Goal: Navigation & Orientation: Find specific page/section

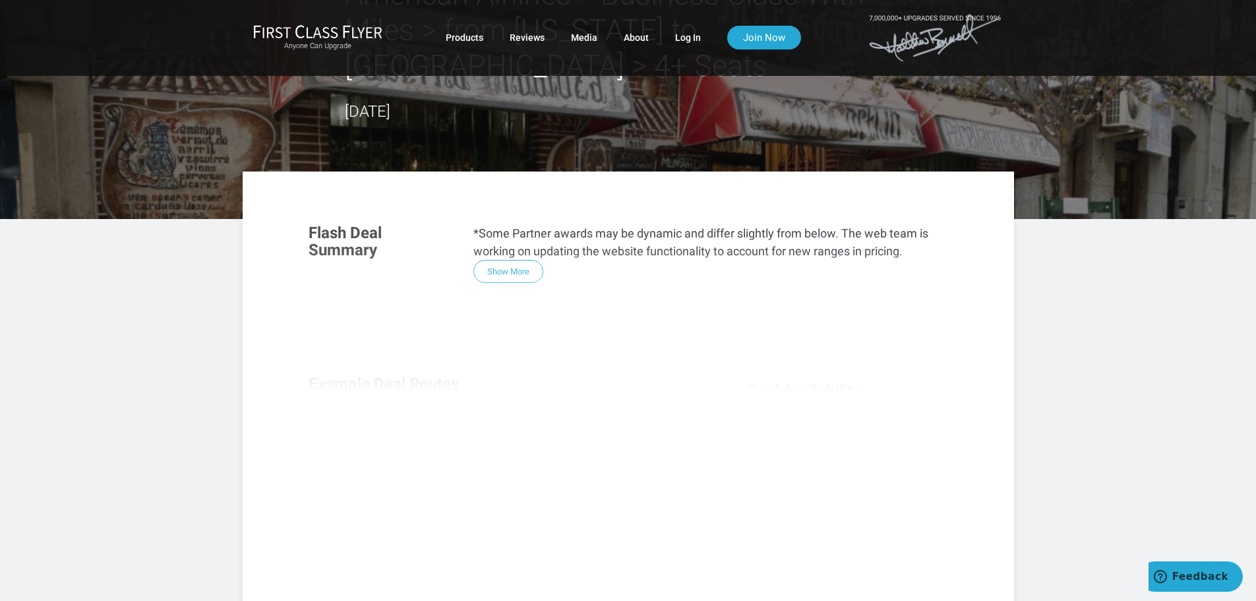
scroll to position [66, 0]
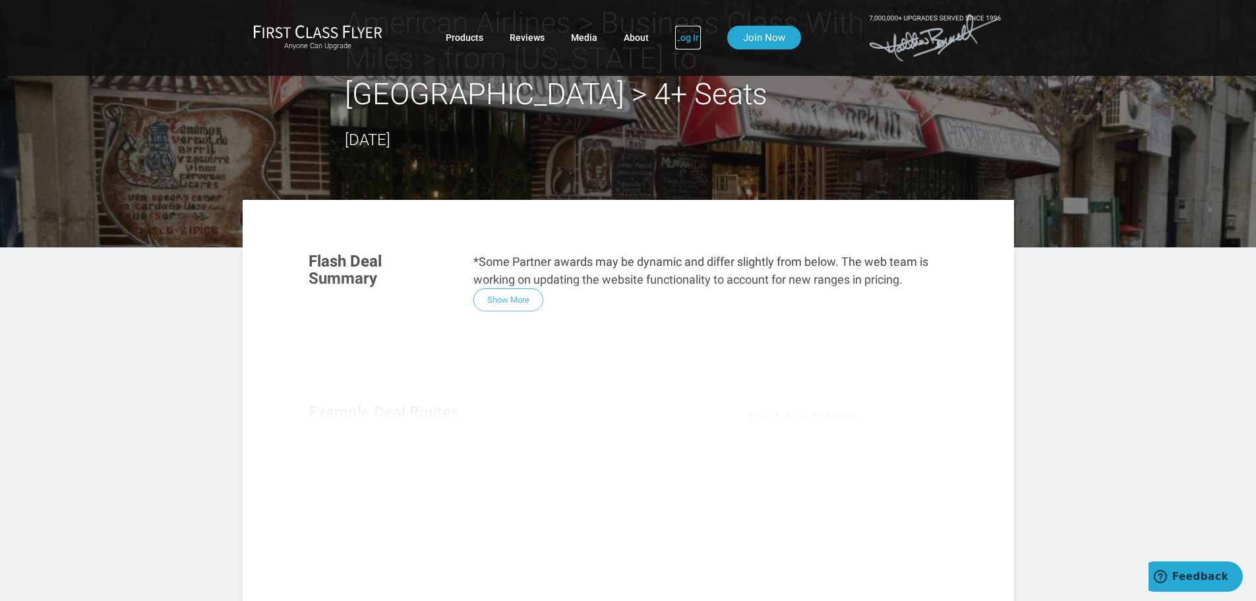
click at [679, 38] on link "Log In" at bounding box center [688, 38] width 26 height 24
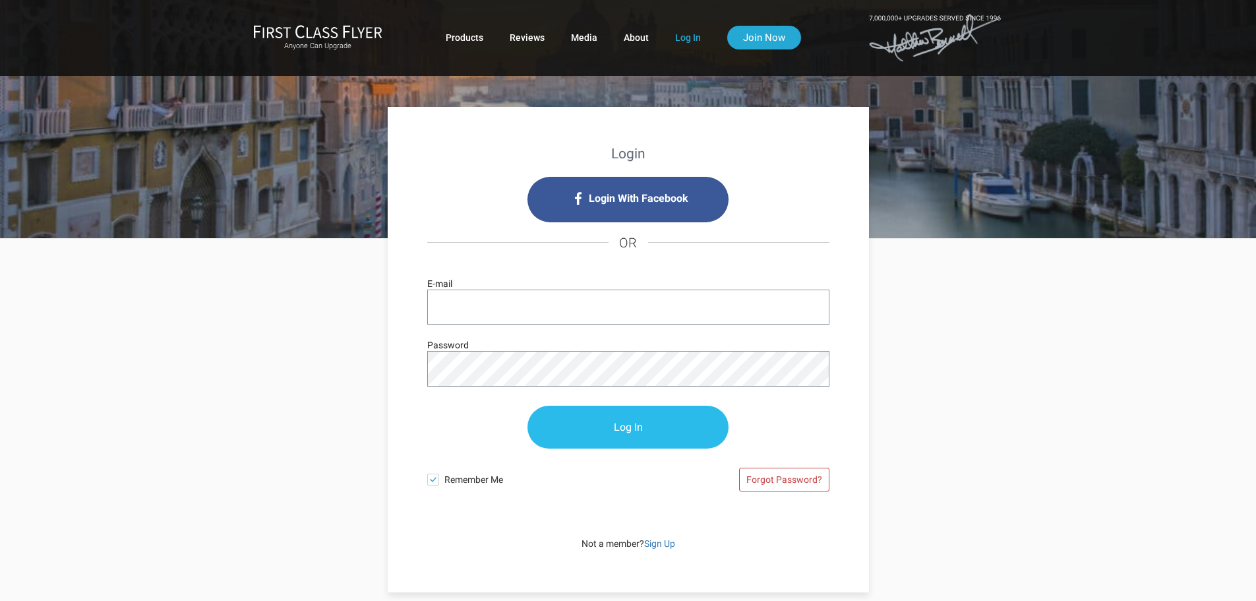
type input "[EMAIL_ADDRESS][DOMAIN_NAME]"
click at [574, 433] on input "Log In" at bounding box center [627, 427] width 201 height 43
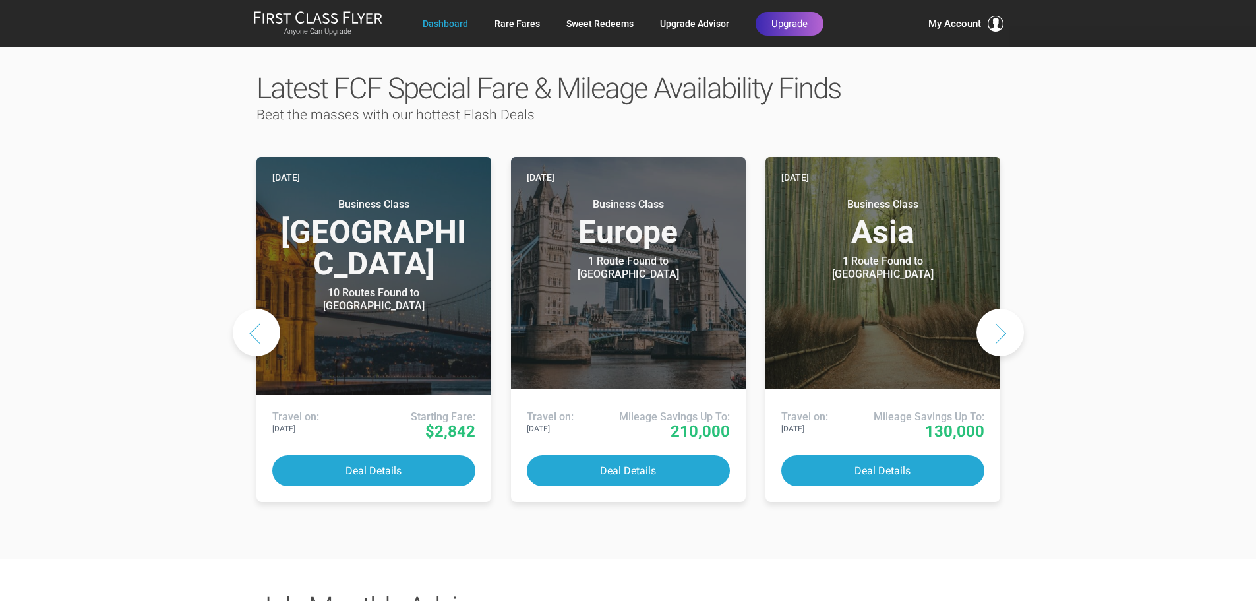
scroll to position [659, 0]
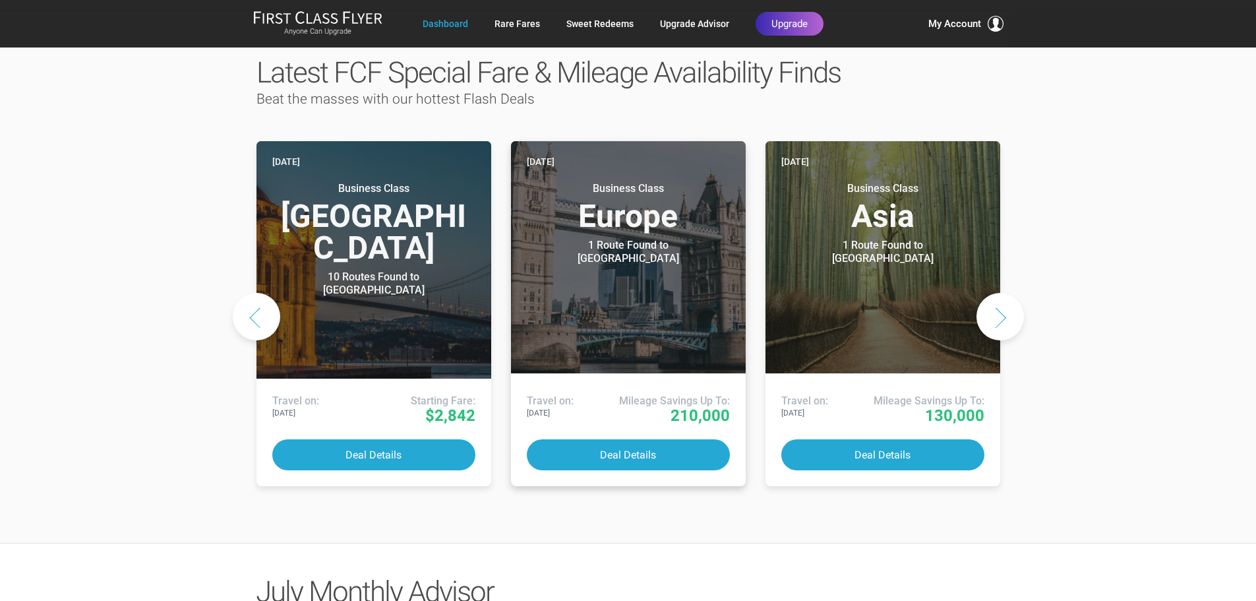
click at [622, 239] on div "1 Route Found to London" at bounding box center [628, 252] width 165 height 26
